Goal: Check status: Check status

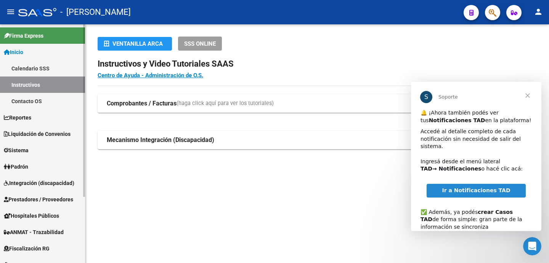
click at [39, 163] on link "Padrón" at bounding box center [42, 166] width 85 height 16
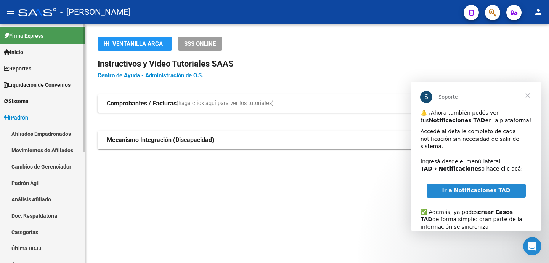
click at [42, 185] on link "Padrón Ágil" at bounding box center [42, 183] width 85 height 16
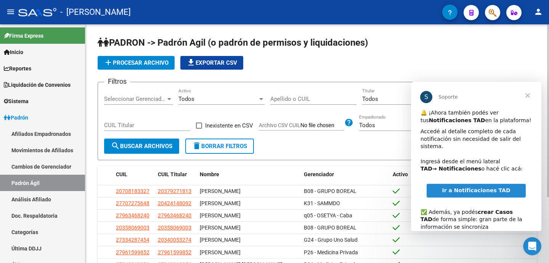
click at [287, 98] on input "Apellido o CUIL" at bounding box center [313, 99] width 86 height 7
paste input "28875626"
type input "28875626"
click at [156, 139] on button "search Buscar Archivos" at bounding box center [141, 146] width 75 height 15
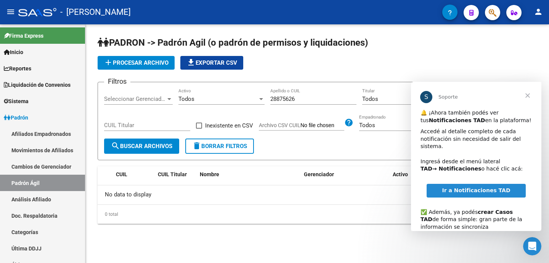
click at [471, 194] on link "Ir a Notificaciones TAD" at bounding box center [475, 191] width 99 height 14
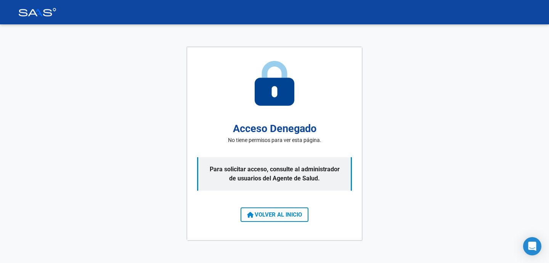
click at [270, 216] on span "VOLVER AL INICIO" at bounding box center [274, 214] width 55 height 7
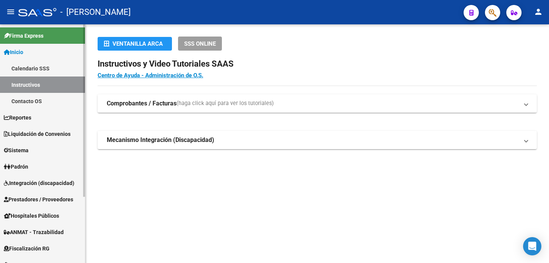
scroll to position [26, 0]
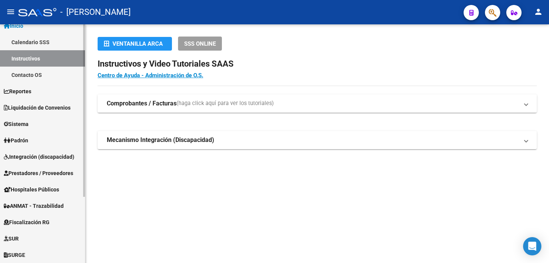
click at [25, 137] on span "Padrón" at bounding box center [16, 140] width 24 height 8
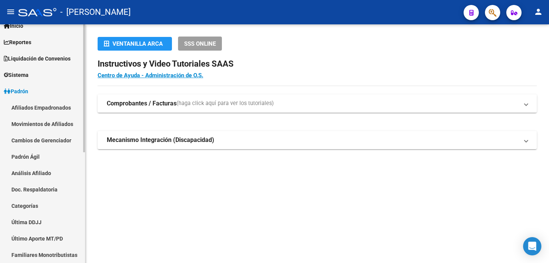
click at [46, 109] on link "Afiliados Empadronados" at bounding box center [42, 107] width 85 height 16
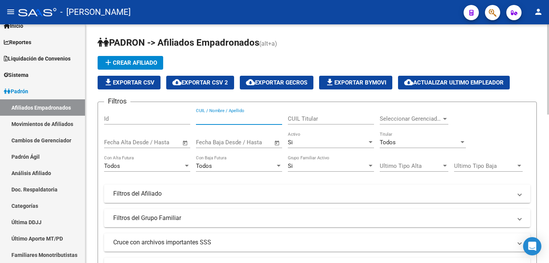
paste input "28875626"
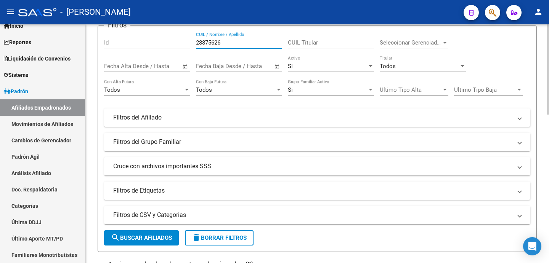
scroll to position [84, 0]
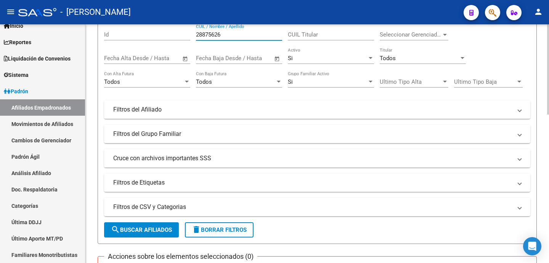
type input "28875626"
click at [160, 232] on span "search Buscar Afiliados" at bounding box center [141, 230] width 61 height 7
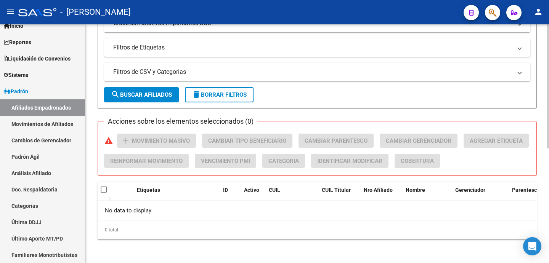
scroll to position [221, 0]
